Goal: Check status

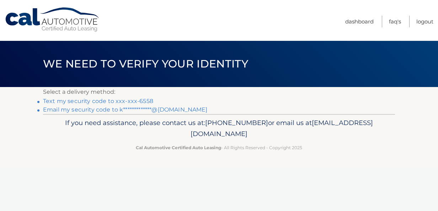
click at [129, 99] on link "Text my security code to xxx-xxx-6558" at bounding box center [98, 101] width 110 height 7
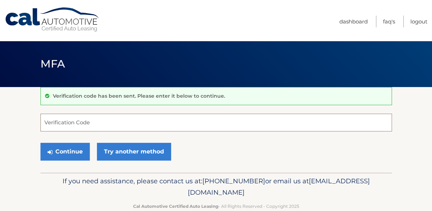
click at [129, 125] on input "Verification Code" at bounding box center [216, 123] width 352 height 18
type input "447601"
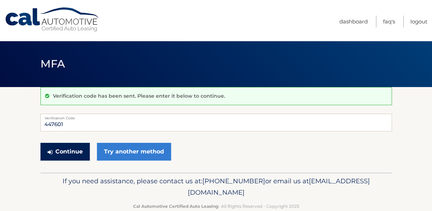
click at [53, 151] on button "Continue" at bounding box center [64, 152] width 49 height 18
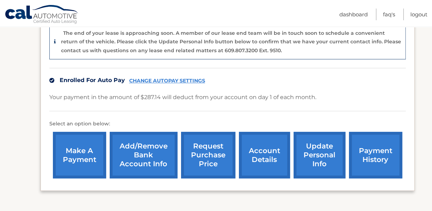
scroll to position [200, 0]
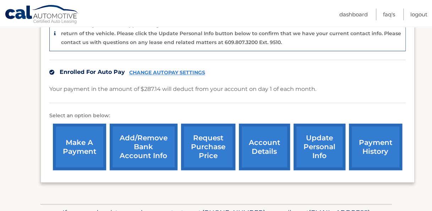
click at [360, 142] on link "payment history" at bounding box center [375, 147] width 53 height 47
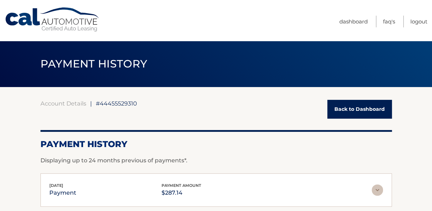
click at [362, 104] on link "Back to Dashboard" at bounding box center [360, 109] width 65 height 19
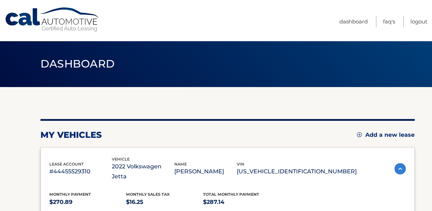
click at [398, 163] on img at bounding box center [400, 168] width 11 height 11
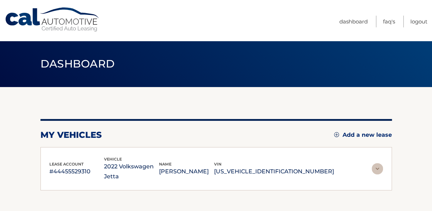
click at [377, 163] on img at bounding box center [377, 168] width 11 height 11
